Goal: Information Seeking & Learning: Check status

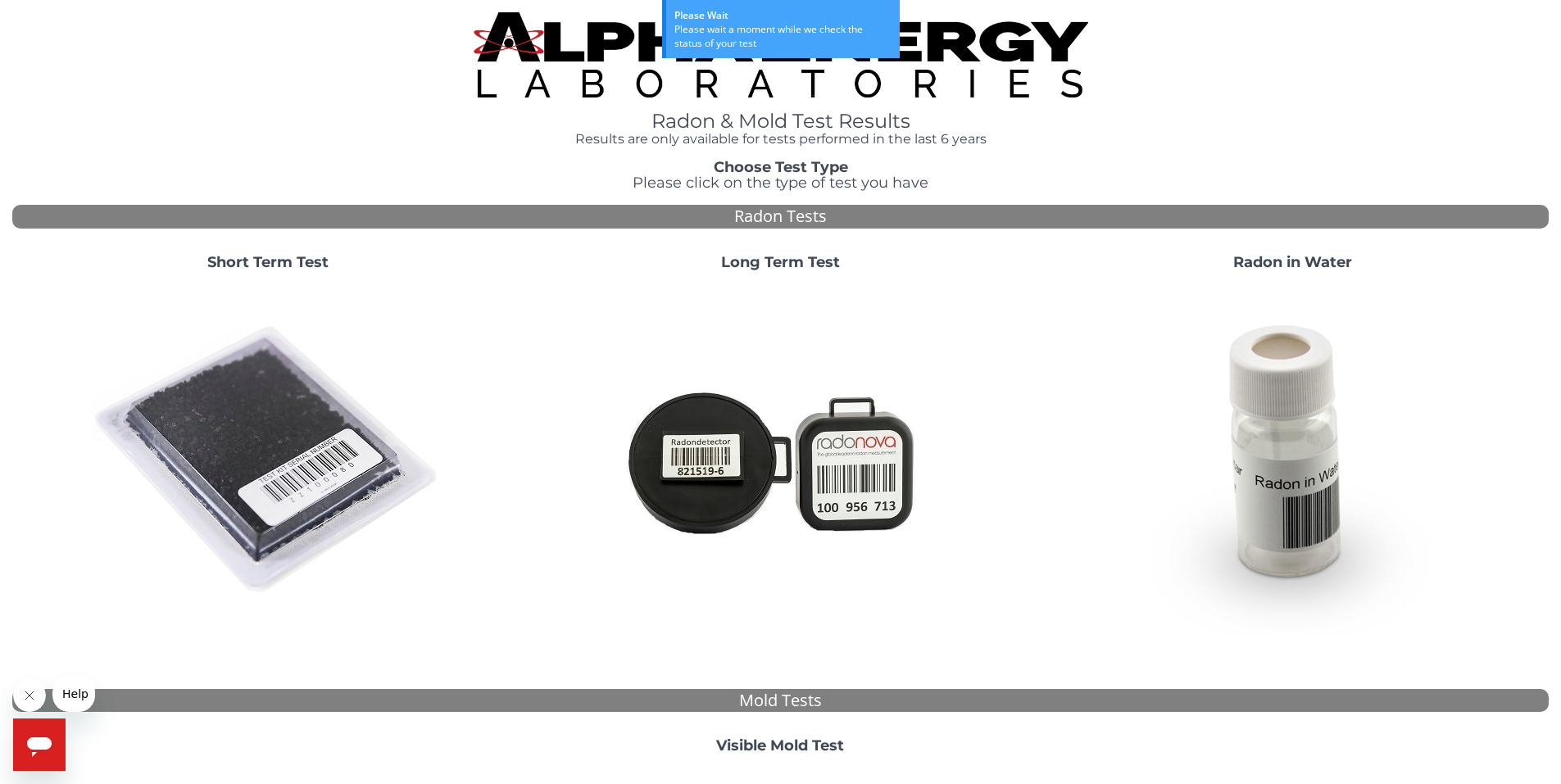
click at [220, 458] on img at bounding box center [268, 460] width 352 height 352
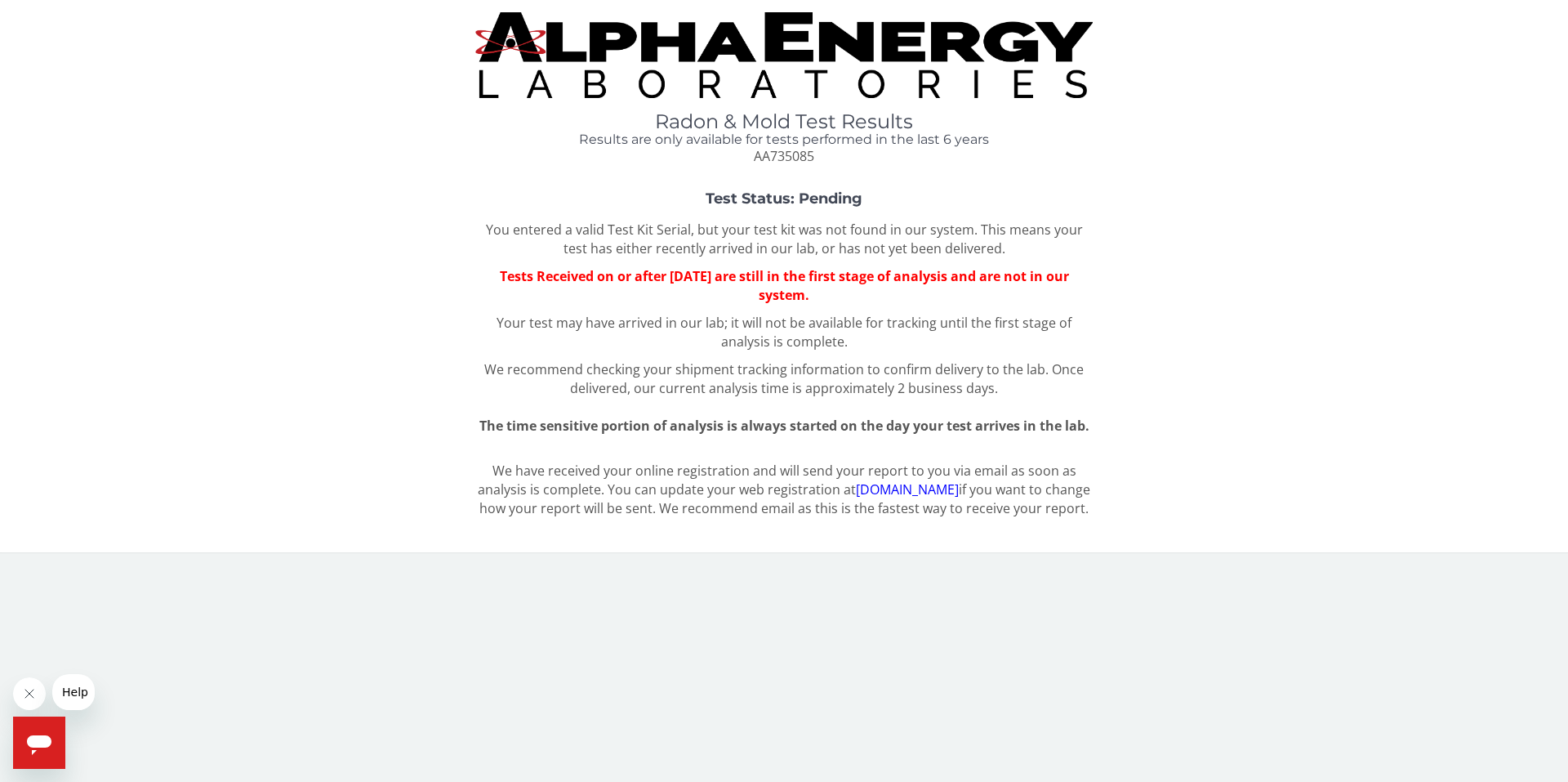
click at [803, 51] on img at bounding box center [784, 55] width 617 height 86
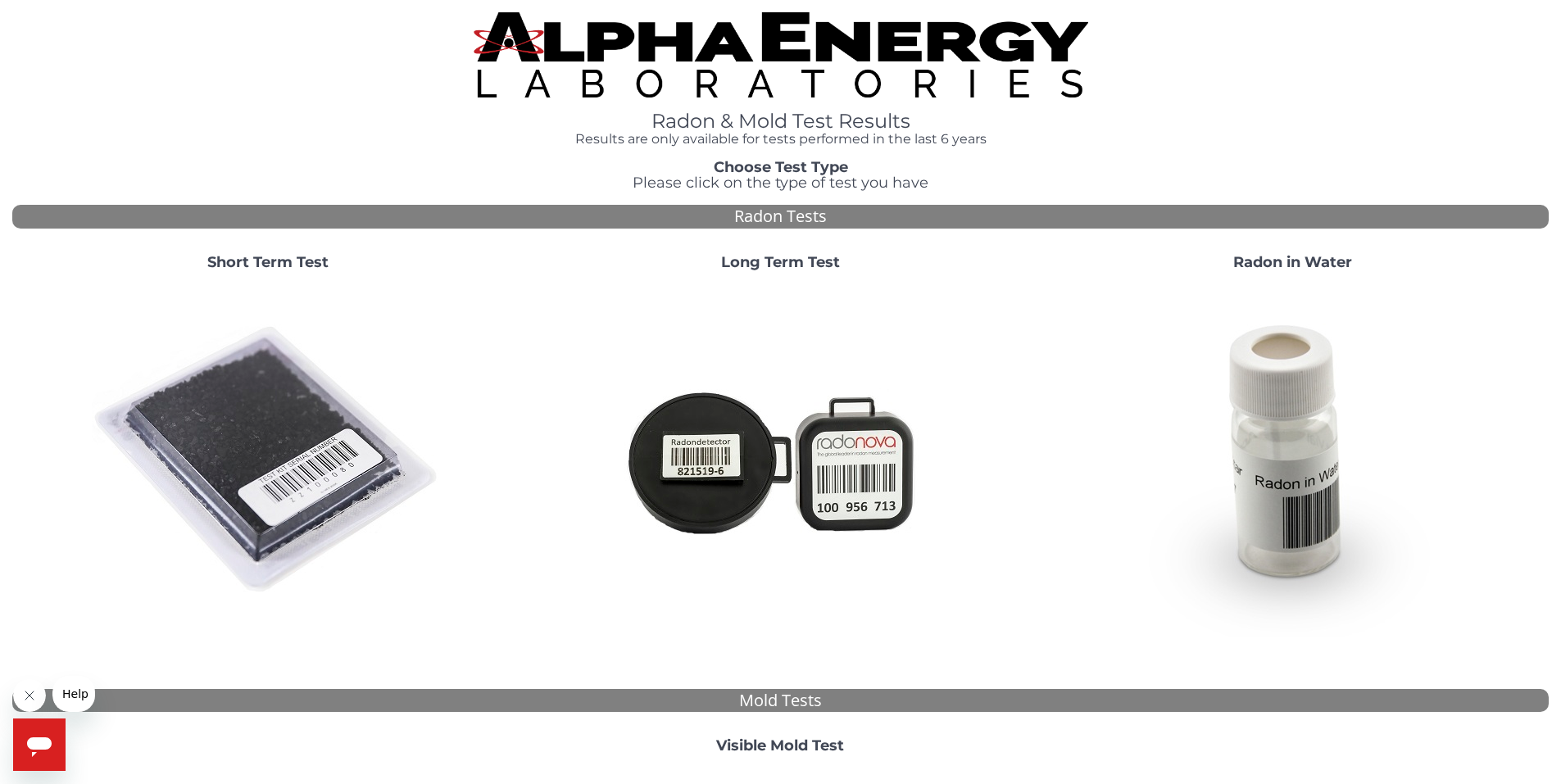
click at [246, 452] on img at bounding box center [268, 460] width 352 height 352
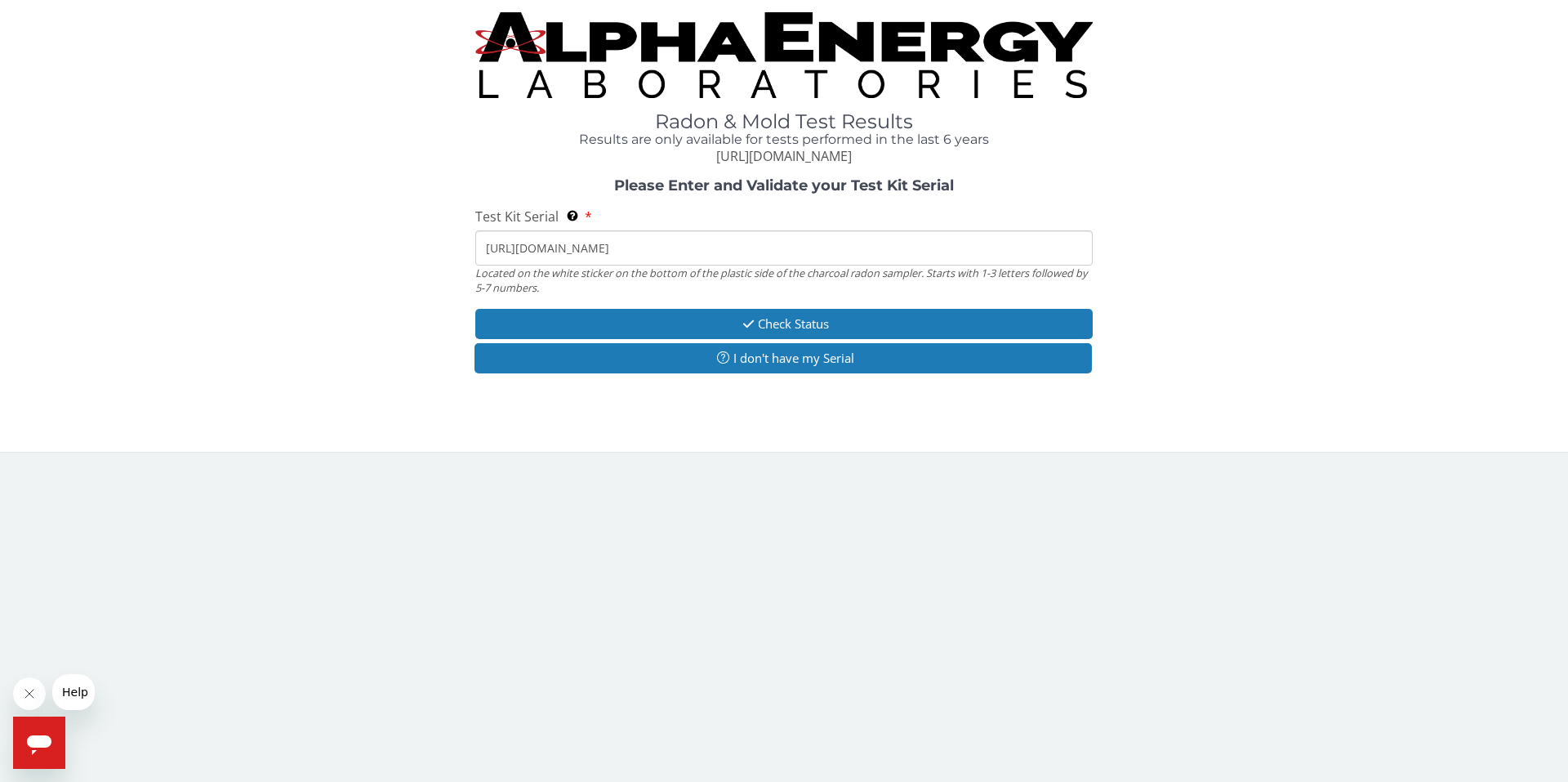
click at [641, 246] on input "[URL][DOMAIN_NAME]" at bounding box center [784, 247] width 617 height 35
drag, startPoint x: 641, startPoint y: 246, endPoint x: 454, endPoint y: 252, distance: 187.1
click at [454, 252] on div "Please Enter and Validate your Test Kit Serial Test Kit Serial Located on the w…" at bounding box center [784, 277] width 1543 height 199
paste input "AA735085"
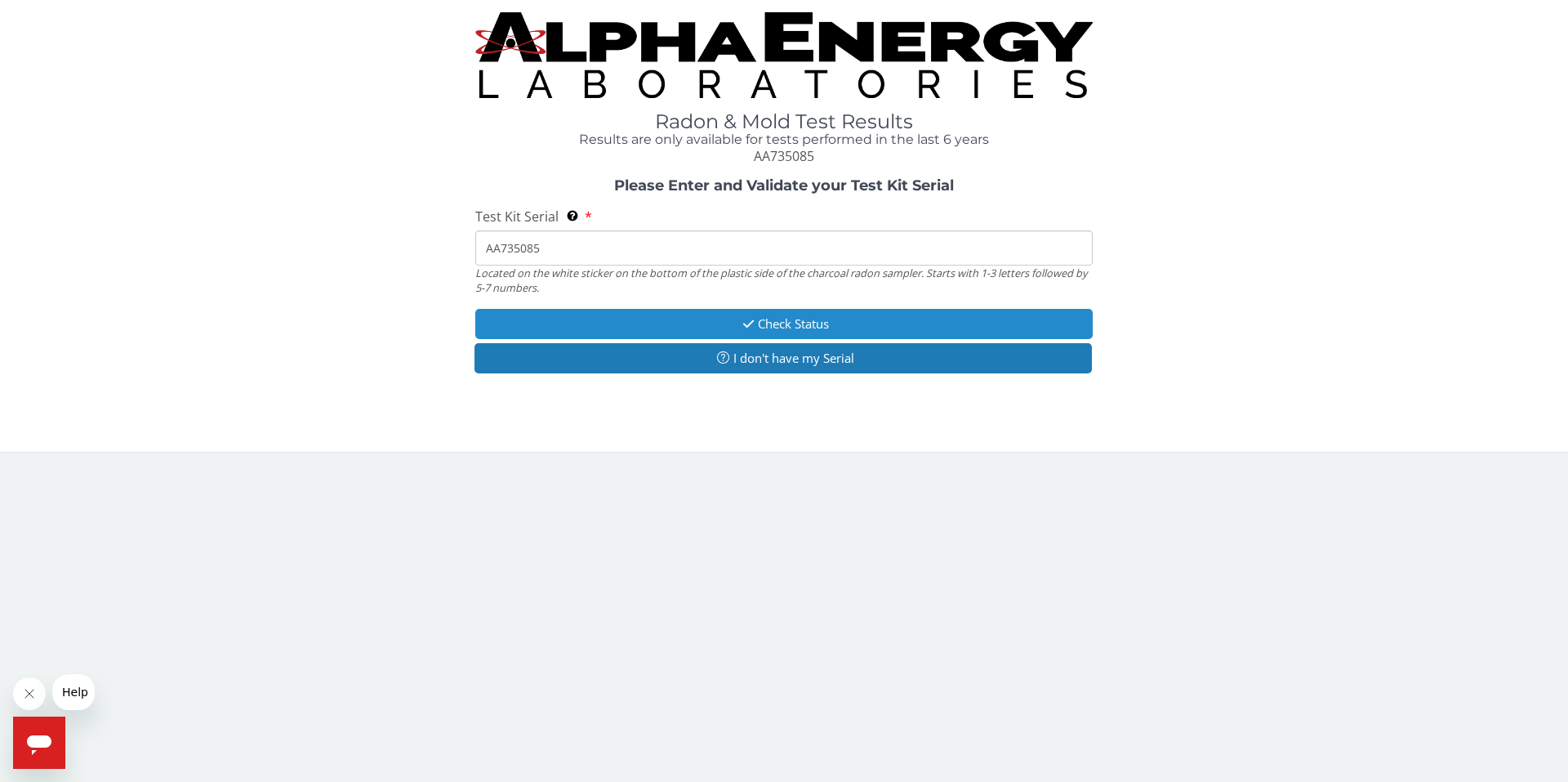
type input "AA735085"
click at [799, 325] on button "Check Status" at bounding box center [784, 323] width 617 height 30
